Goal: Check status: Check status

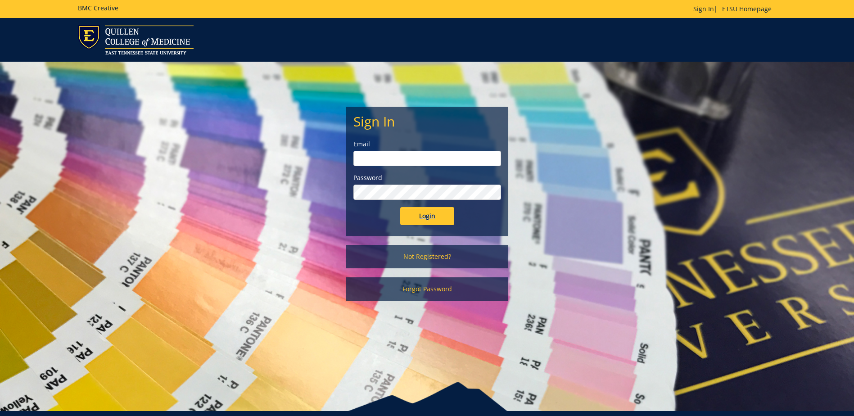
type input "streetdt@etsu.edu"
click at [438, 212] on input "Login" at bounding box center [427, 216] width 54 height 18
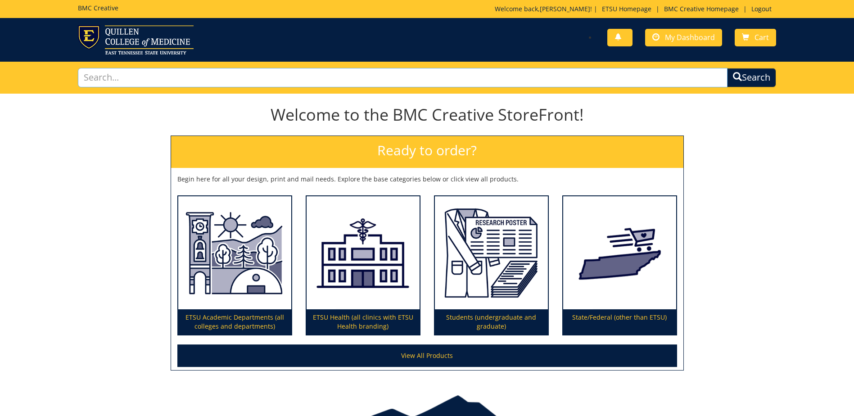
drag, startPoint x: 398, startPoint y: 78, endPoint x: 395, endPoint y: 74, distance: 5.5
click at [398, 78] on input "text" at bounding box center [403, 77] width 650 height 19
type input "sticker"
click at [727, 68] on button "Search" at bounding box center [751, 77] width 49 height 19
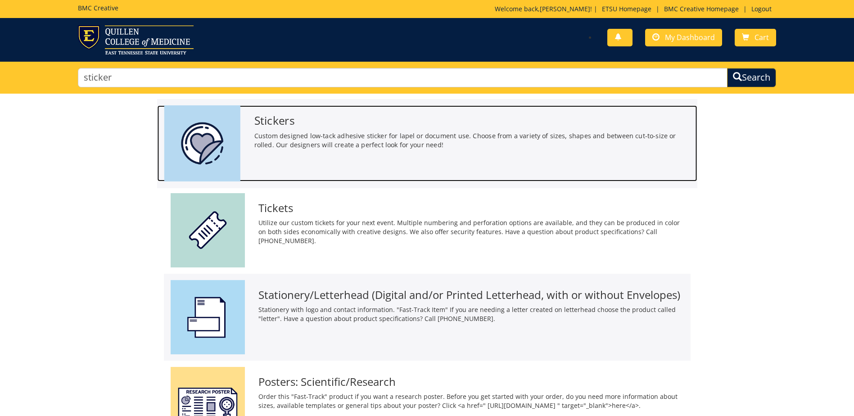
click at [349, 143] on p "Custom designed low-tack adhesive sticker for lapel or document use. Choose fro…" at bounding box center [472, 140] width 436 height 18
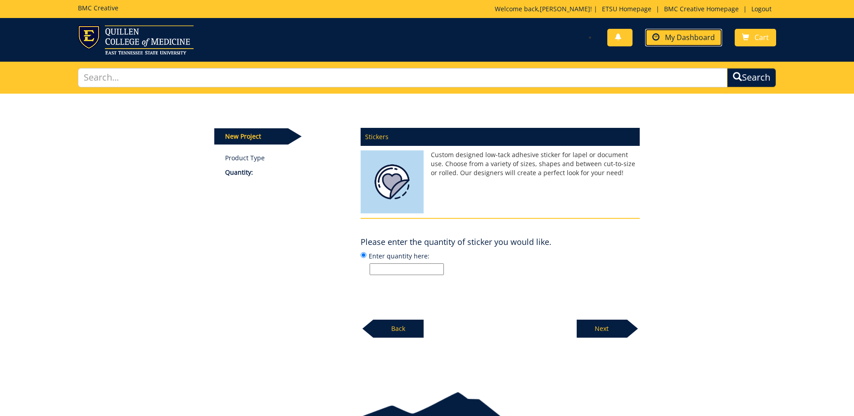
click at [682, 33] on span "My Dashboard" at bounding box center [690, 37] width 50 height 10
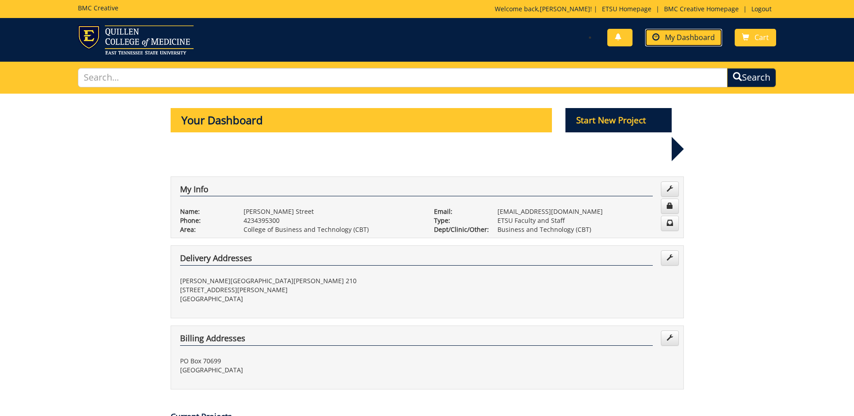
click at [680, 36] on span "My Dashboard" at bounding box center [690, 37] width 50 height 10
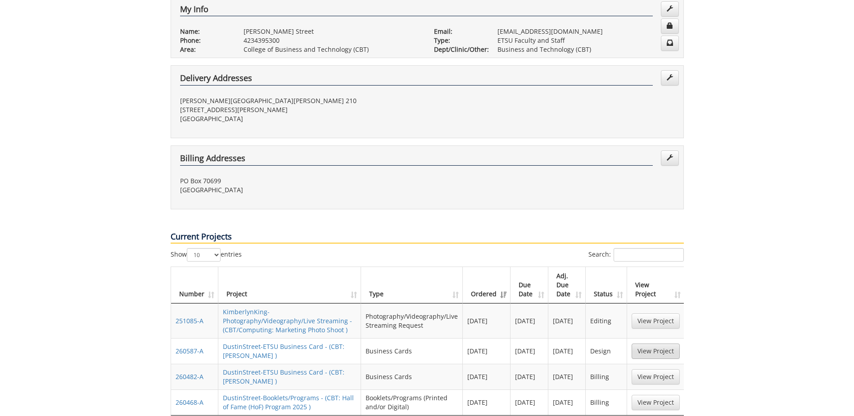
scroll to position [270, 0]
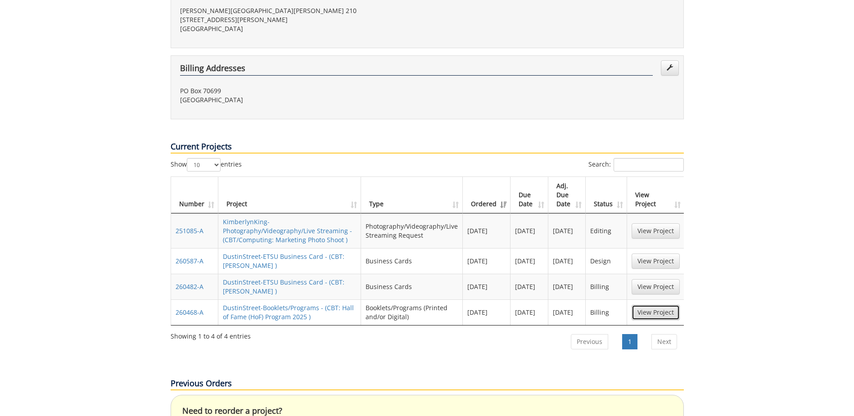
click at [654, 305] on link "View Project" at bounding box center [656, 312] width 48 height 15
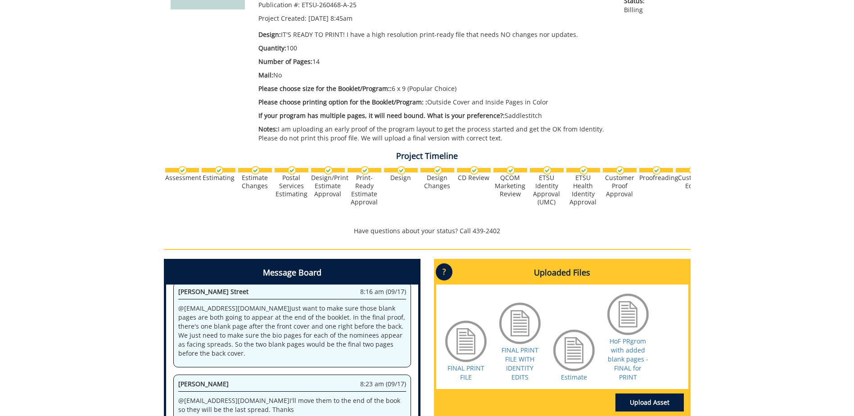
scroll to position [333, 0]
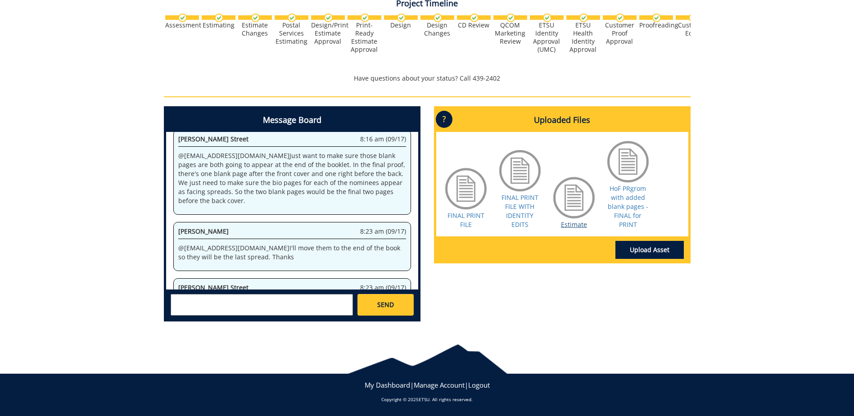
drag, startPoint x: 559, startPoint y: 219, endPoint x: 568, endPoint y: 224, distance: 10.1
click at [559, 219] on div at bounding box center [574, 197] width 45 height 45
click at [569, 225] on link "Estimate" at bounding box center [574, 224] width 26 height 9
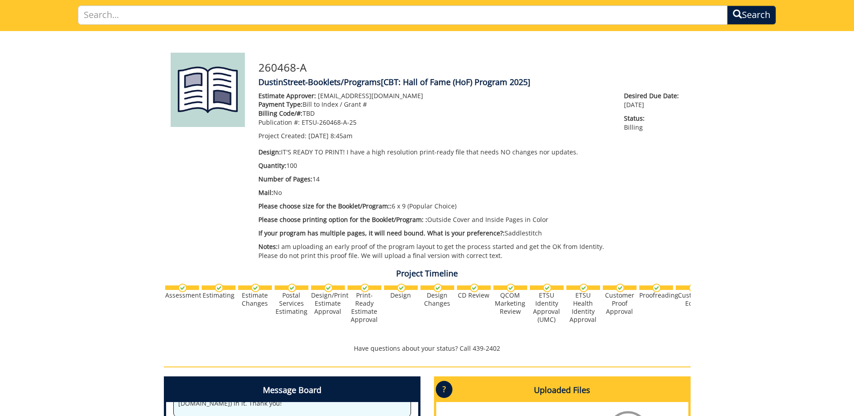
scroll to position [0, 0]
